Goal: Complete application form

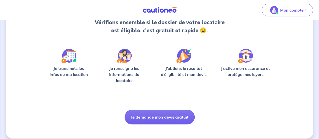
scroll to position [64, 0]
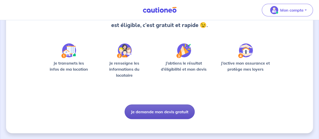
click at [153, 114] on button "Je demande mon devis gratuit" at bounding box center [160, 111] width 70 height 15
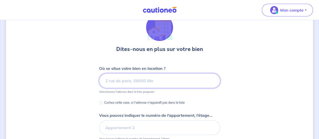
scroll to position [25, 0]
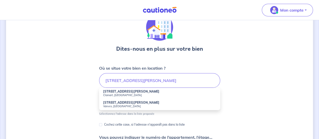
click at [127, 95] on small "Clamart, [GEOGRAPHIC_DATA]" at bounding box center [159, 95] width 113 height 4
type input "[STREET_ADDRESS][PERSON_NAME]"
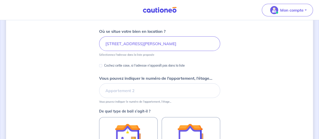
scroll to position [63, 0]
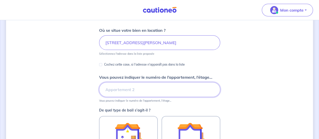
click at [140, 91] on input "Vous pouvez indiquer le numéro de l’appartement, l’étage..." at bounding box center [159, 89] width 121 height 15
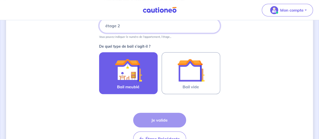
type input "étage 2"
click at [124, 77] on img at bounding box center [128, 70] width 27 height 27
click at [0, 0] on input "Bail meublé" at bounding box center [0, 0] width 0 height 0
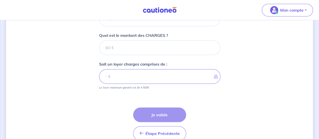
click at [143, 114] on div "Étape Précédente Précédent Je valide Je valide" at bounding box center [159, 123] width 53 height 33
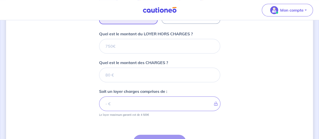
scroll to position [195, 0]
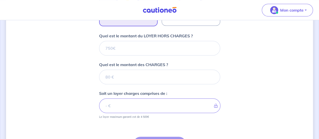
click at [121, 59] on form "Où se situe votre bien en location ? [STREET_ADDRESS][PERSON_NAME] Sélectionnez…" at bounding box center [159, 34] width 121 height 279
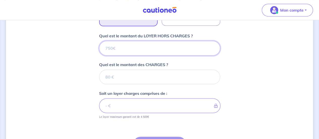
click at [117, 53] on input "Quel est le montant du LOYER HORS CHARGES ?" at bounding box center [159, 48] width 121 height 15
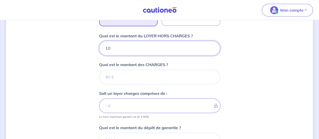
type input "105"
type input "1050"
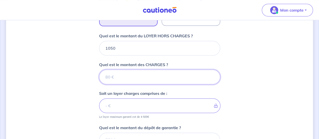
click at [119, 77] on input "Quel est le montant des CHARGES ?" at bounding box center [159, 77] width 121 height 15
type input "100"
type input "1150"
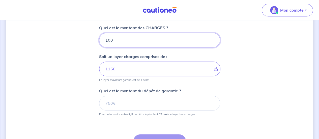
scroll to position [232, 0]
type input "100"
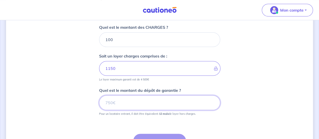
click at [128, 102] on input "Quel est le montant du dépôt de garantie ?" at bounding box center [159, 102] width 121 height 15
type input "2100"
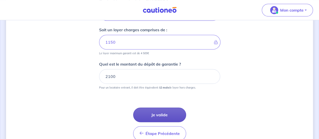
click at [154, 115] on button "Je valide" at bounding box center [159, 114] width 53 height 15
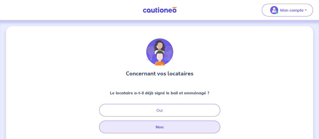
click at [154, 130] on button "Non" at bounding box center [159, 127] width 121 height 13
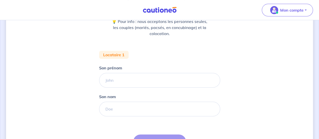
scroll to position [72, 0]
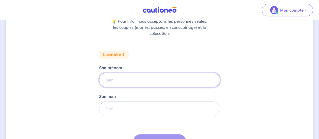
click at [127, 79] on input "Son prénom" at bounding box center [159, 80] width 121 height 15
type input "[PERSON_NAME]"
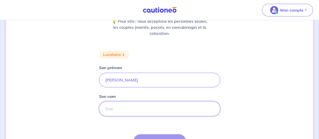
click at [117, 110] on input "Son nom" at bounding box center [159, 108] width 121 height 15
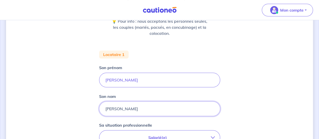
type input "[PERSON_NAME]"
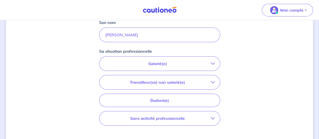
scroll to position [147, 0]
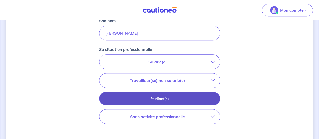
click at [159, 101] on button "Étudiant(e)" at bounding box center [159, 98] width 121 height 13
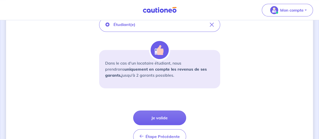
scroll to position [184, 0]
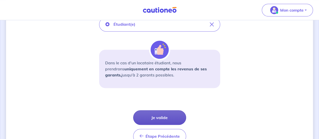
click at [169, 116] on button "Je valide" at bounding box center [159, 117] width 53 height 15
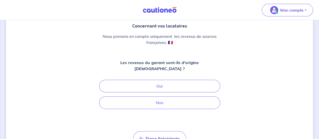
scroll to position [47, 0]
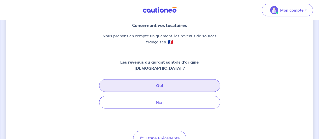
click at [168, 79] on button "Oui" at bounding box center [159, 85] width 121 height 13
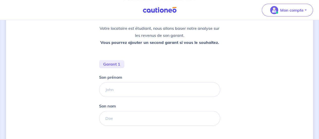
scroll to position [74, 0]
click at [125, 109] on div "Son nom" at bounding box center [159, 113] width 121 height 23
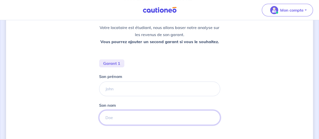
click at [119, 114] on input "Son nom" at bounding box center [159, 117] width 121 height 15
type input "[PERSON_NAME]"
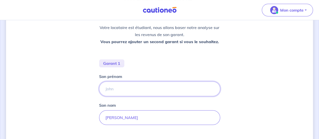
click at [117, 93] on input "Son prénom" at bounding box center [159, 89] width 121 height 15
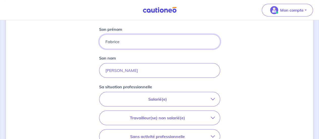
scroll to position [123, 0]
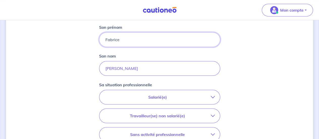
type input "Fabrice"
click at [156, 97] on p "Salarié(e)" at bounding box center [157, 97] width 106 height 6
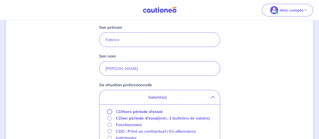
click at [110, 111] on input "CDI hors période d'essai" at bounding box center [109, 112] width 4 height 4
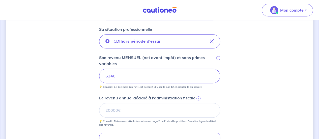
scroll to position [181, 0]
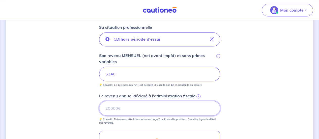
click at [149, 110] on input "Le revenu annuel déclaré à l'administration fiscale i" at bounding box center [159, 108] width 121 height 15
type input "67400"
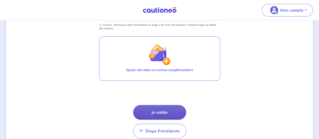
click at [158, 112] on button "Je valide" at bounding box center [159, 112] width 53 height 15
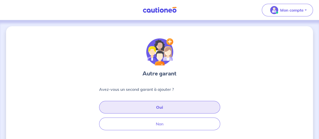
click at [157, 109] on button "Oui" at bounding box center [159, 107] width 121 height 13
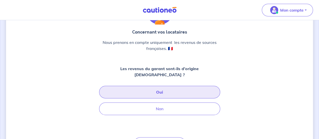
click at [169, 89] on button "Oui" at bounding box center [159, 92] width 121 height 13
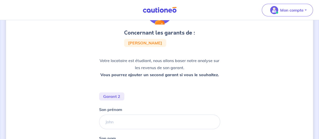
scroll to position [62, 0]
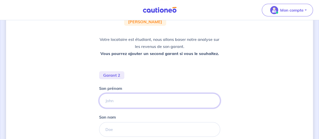
click at [130, 103] on input "Son prénom" at bounding box center [159, 100] width 121 height 15
type input "[PERSON_NAME]"
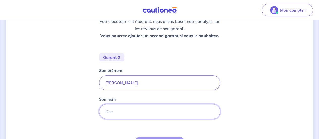
click at [119, 106] on input "Son nom" at bounding box center [159, 111] width 121 height 15
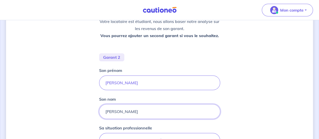
type input "[PERSON_NAME]"
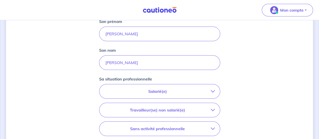
scroll to position [131, 0]
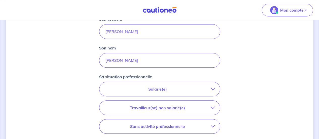
click at [160, 88] on p "Salarié(e)" at bounding box center [157, 89] width 106 height 6
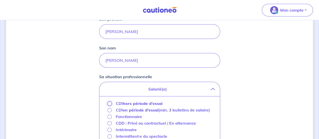
click at [108, 102] on input "CDI hors période d'essai" at bounding box center [109, 103] width 4 height 4
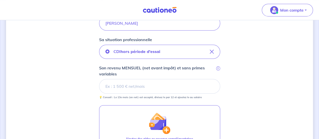
scroll to position [169, 0]
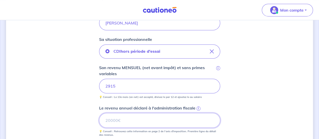
click at [114, 121] on input "Le revenu annuel déclaré à l'administration fiscale i" at bounding box center [159, 120] width 121 height 15
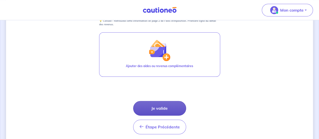
type input "46895"
click at [161, 106] on button "Je valide" at bounding box center [159, 108] width 53 height 15
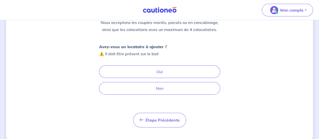
scroll to position [72, 0]
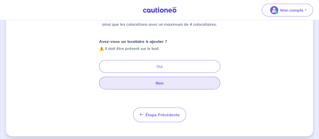
click at [157, 82] on button "Non" at bounding box center [159, 83] width 121 height 13
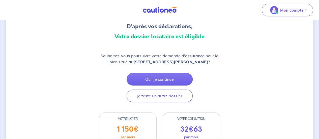
scroll to position [54, 0]
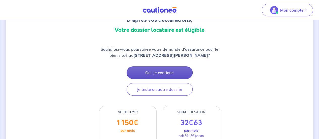
click at [165, 79] on button "Oui, je continue" at bounding box center [160, 72] width 66 height 13
